Goal: Navigation & Orientation: Find specific page/section

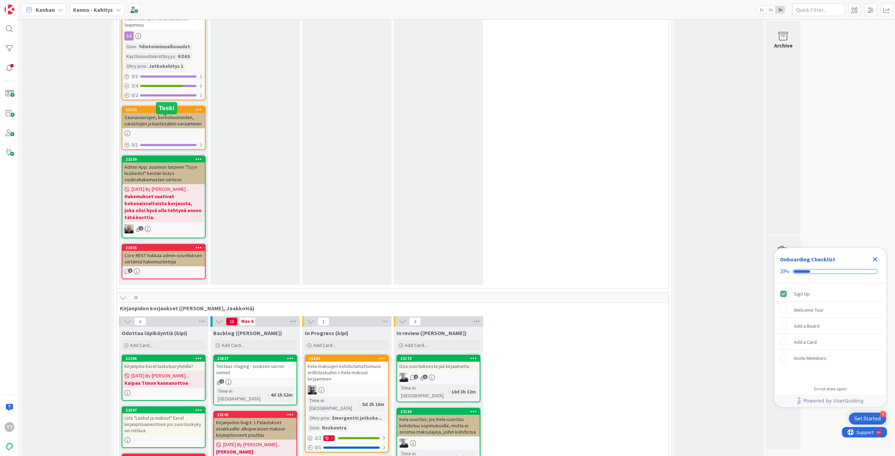
scroll to position [4301, 0]
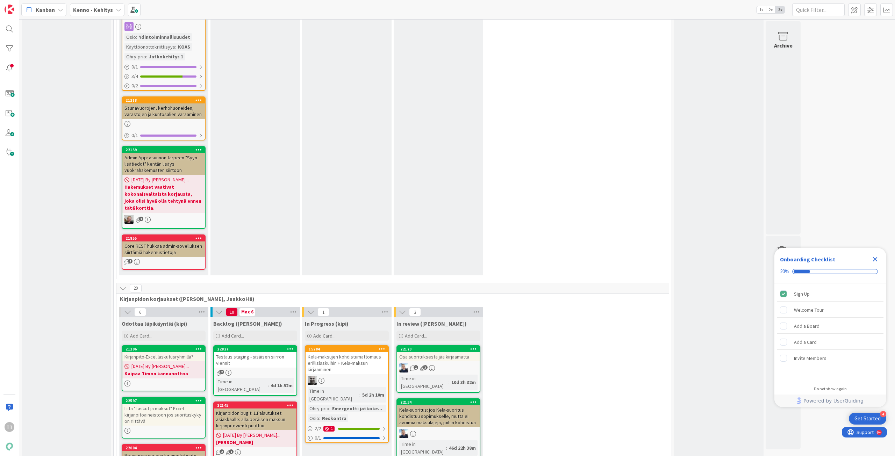
click at [259, 409] on div "Kirjanpidon bugit: 1.Palautukset asiakkaalle: alkuperäisen maksun kirjanpitovie…" at bounding box center [255, 420] width 83 height 22
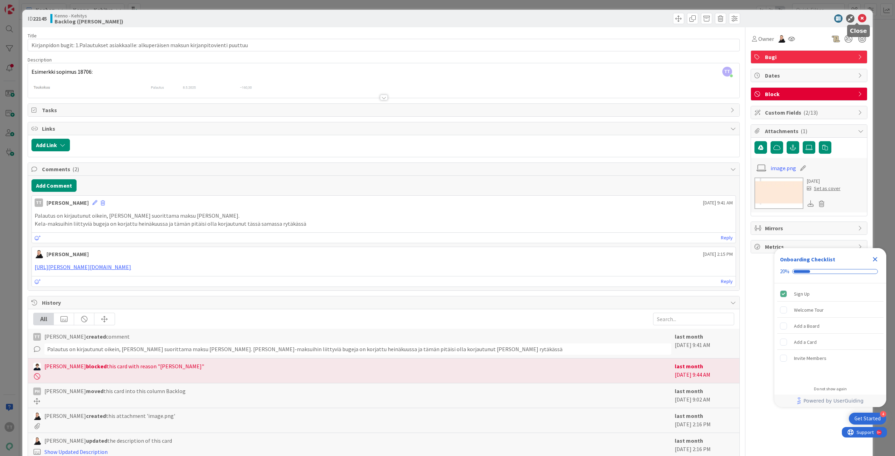
drag, startPoint x: 860, startPoint y: 15, endPoint x: 573, endPoint y: 121, distance: 305.1
click at [860, 15] on icon at bounding box center [862, 18] width 8 height 8
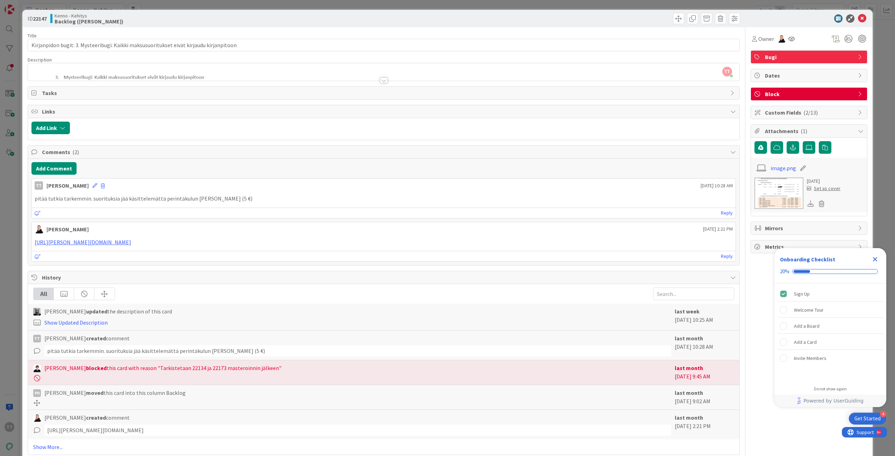
click at [382, 81] on div at bounding box center [384, 81] width 8 height 6
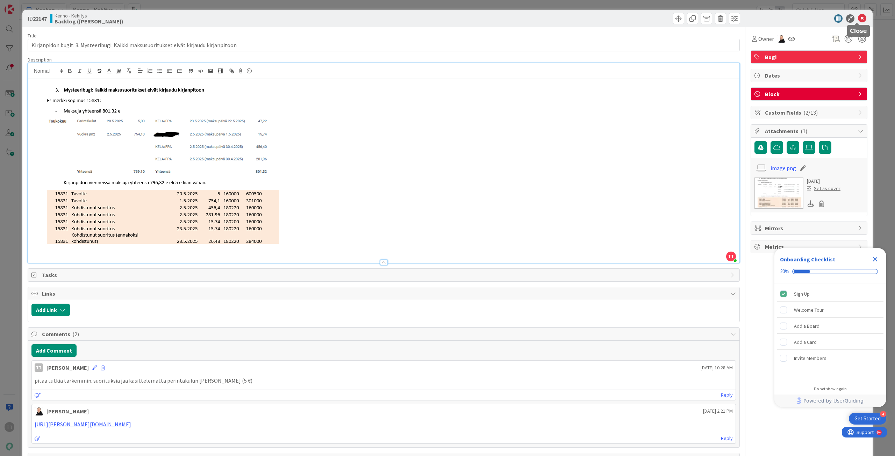
click at [859, 19] on icon at bounding box center [862, 18] width 8 height 8
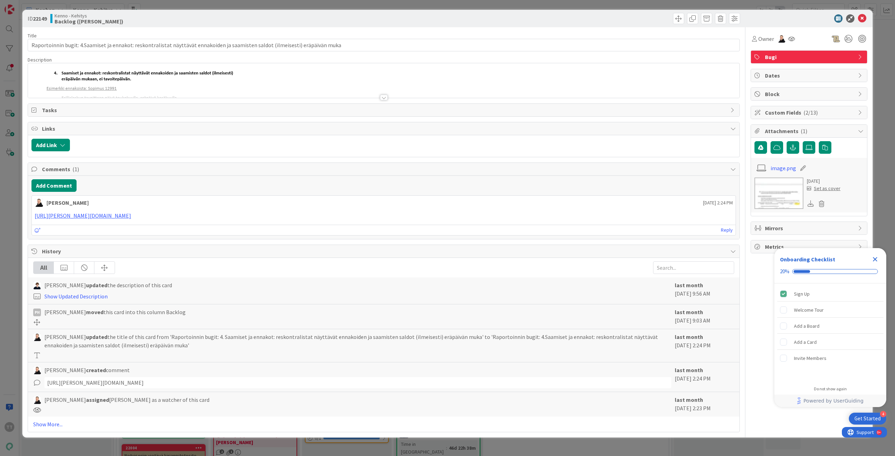
click at [385, 95] on div at bounding box center [384, 98] width 8 height 6
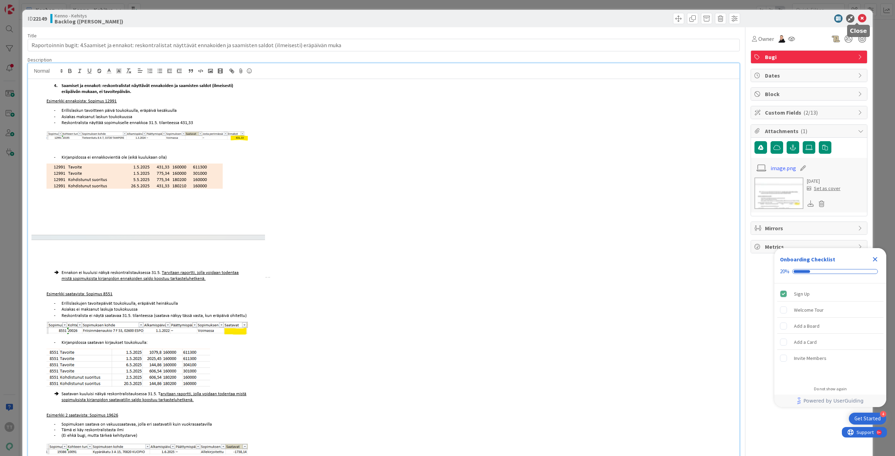
drag, startPoint x: 860, startPoint y: 18, endPoint x: 853, endPoint y: 20, distance: 7.0
click at [860, 18] on icon at bounding box center [862, 18] width 8 height 8
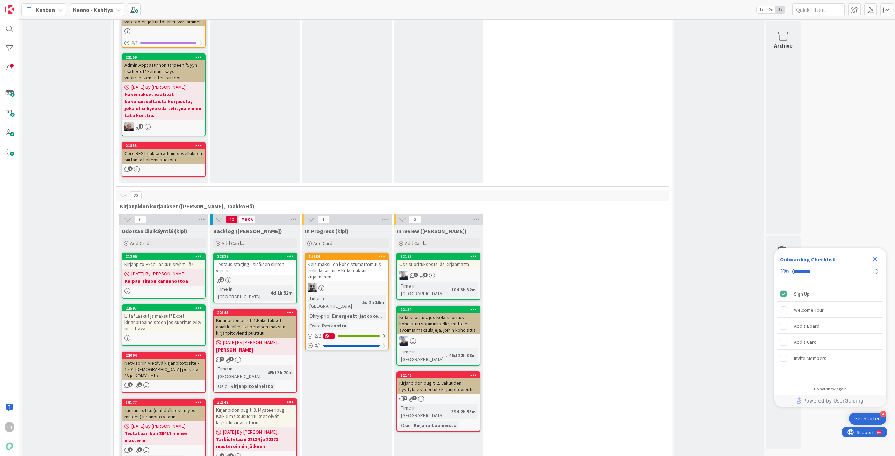
scroll to position [4406, 0]
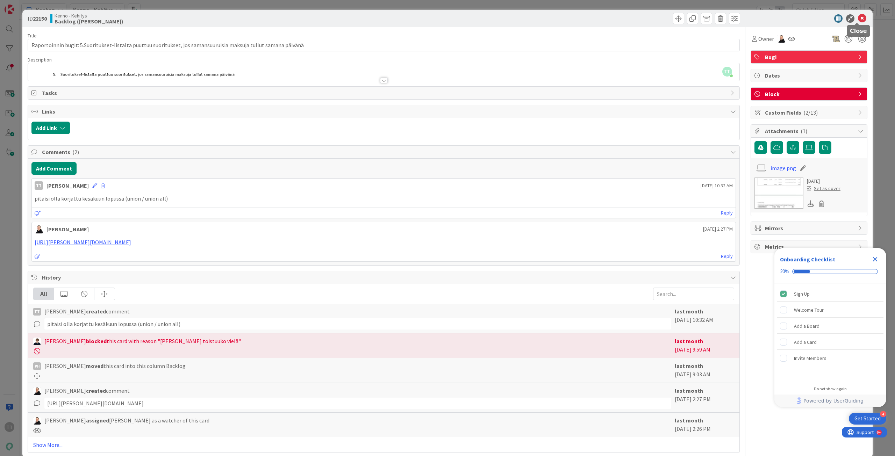
click at [859, 19] on icon at bounding box center [862, 18] width 8 height 8
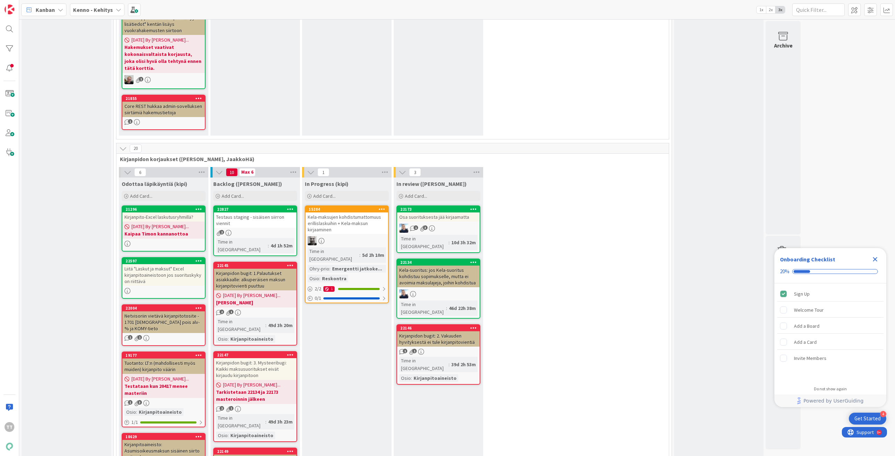
scroll to position [4476, 0]
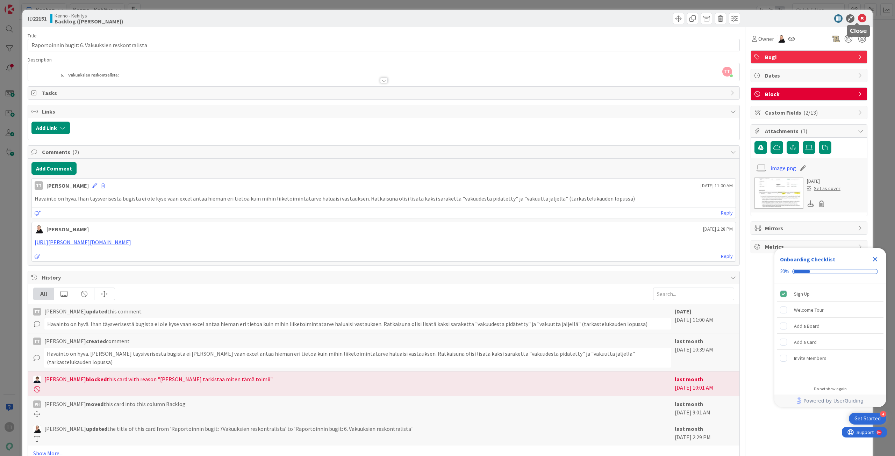
click at [859, 20] on icon at bounding box center [862, 18] width 8 height 8
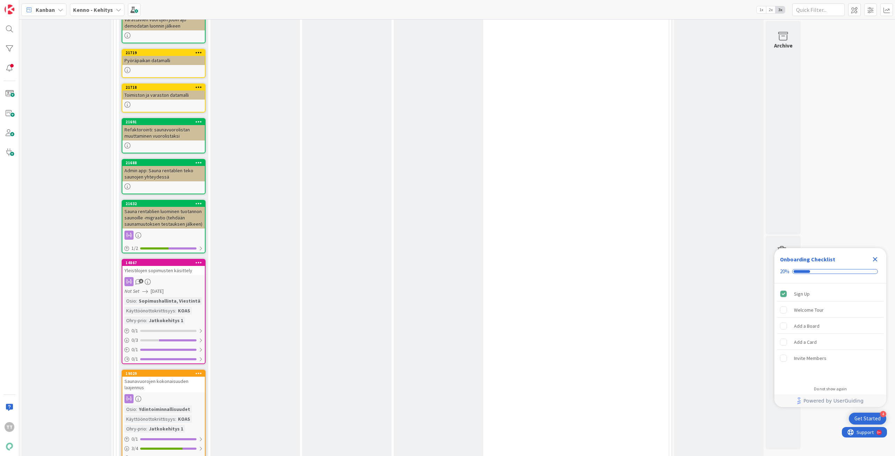
scroll to position [3882, 0]
